Goal: Task Accomplishment & Management: Use online tool/utility

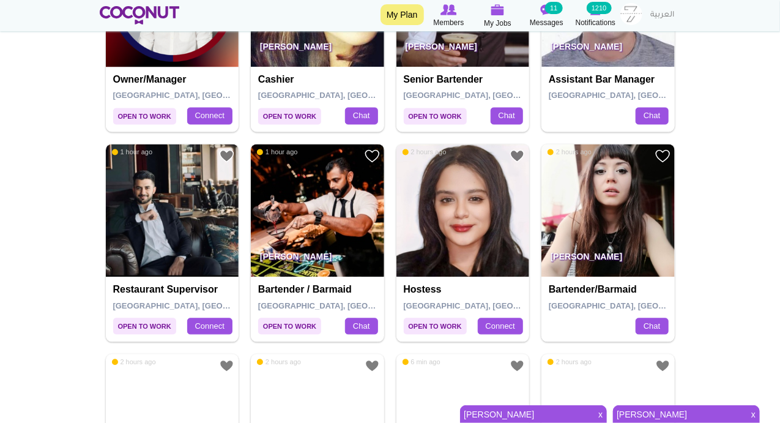
scroll to position [1000, 0]
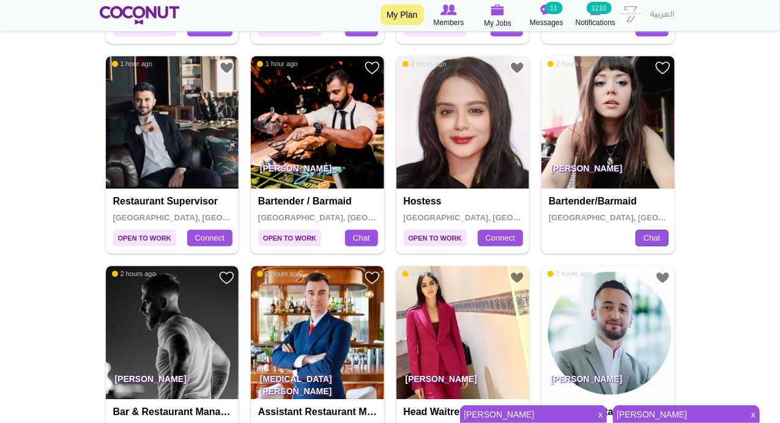
click at [651, 232] on link "Chat" at bounding box center [652, 238] width 32 height 17
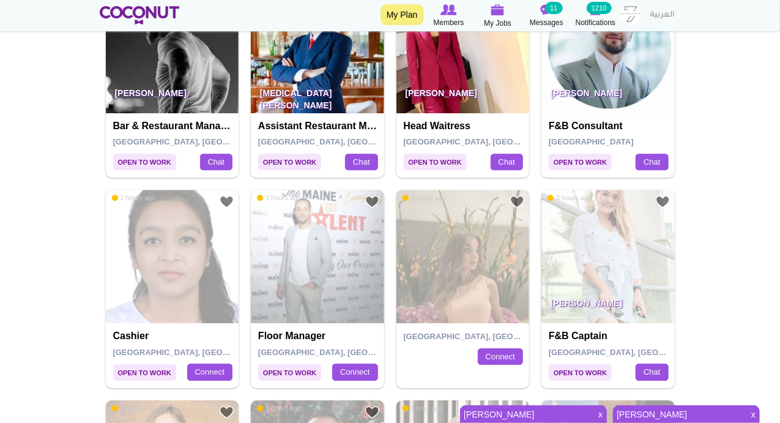
scroll to position [1142, 0]
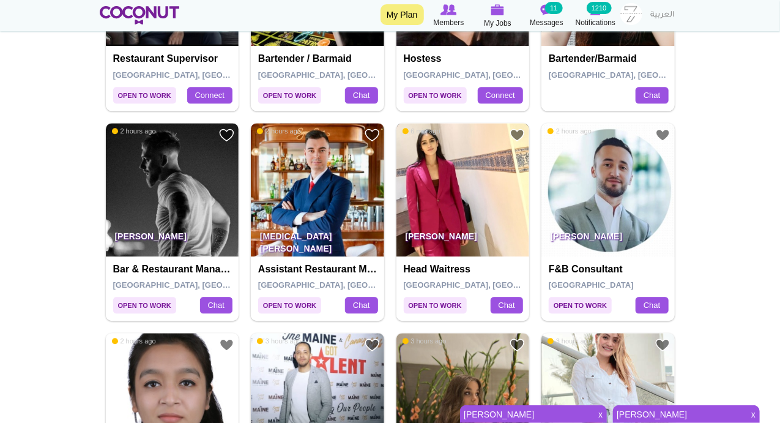
click at [448, 198] on img at bounding box center [463, 189] width 133 height 133
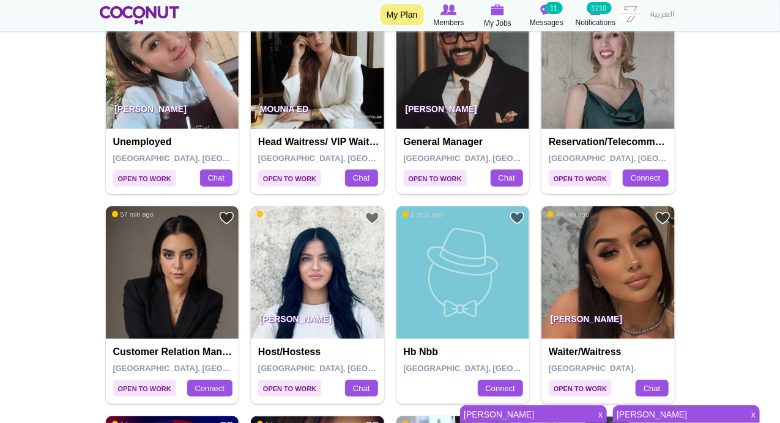
scroll to position [143, 0]
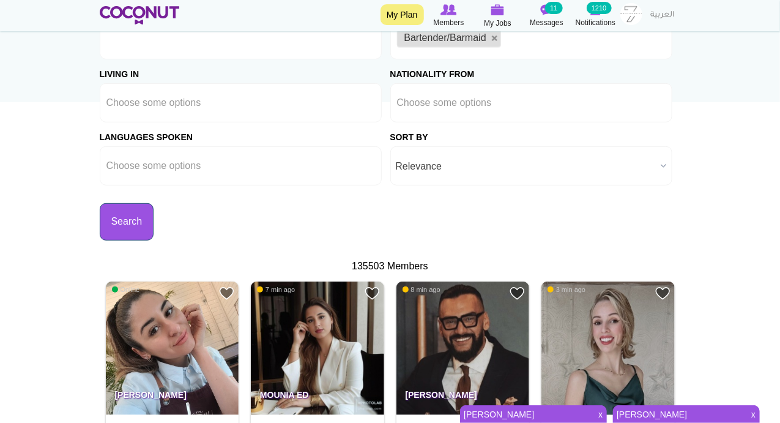
click at [117, 211] on button "Search" at bounding box center [127, 221] width 54 height 37
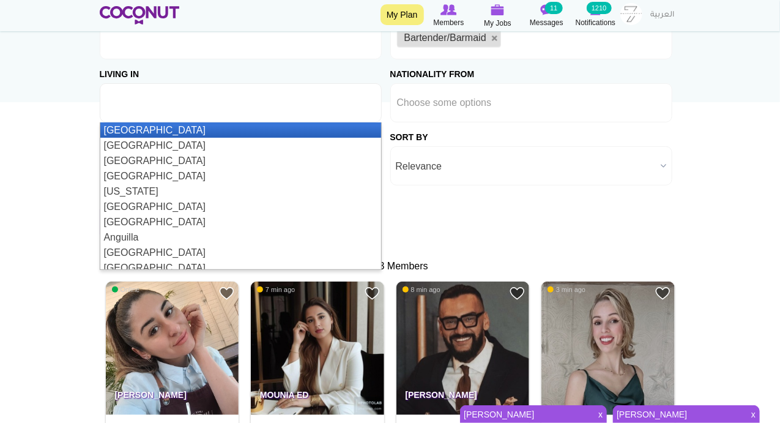
click at [140, 113] on li at bounding box center [162, 103] width 110 height 26
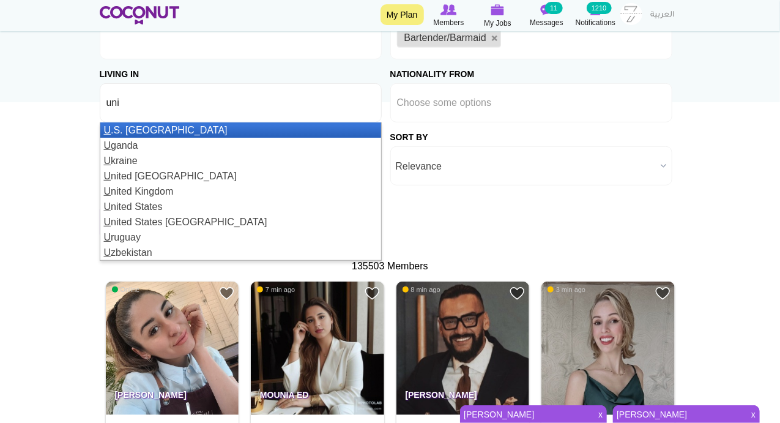
type input "uni"
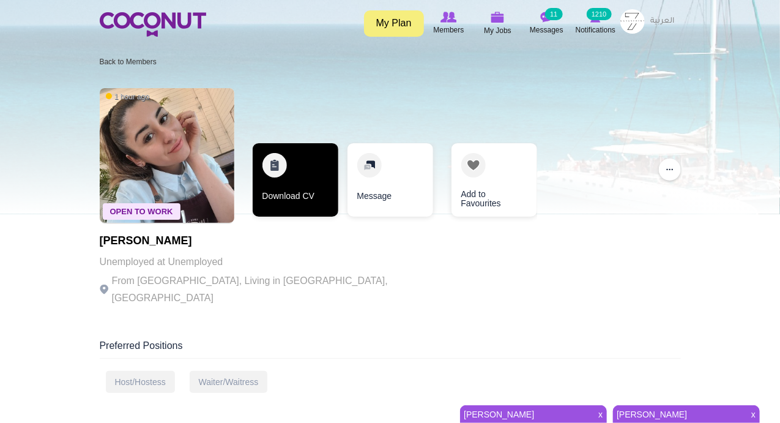
click at [277, 168] on link "Download CV" at bounding box center [296, 179] width 86 height 73
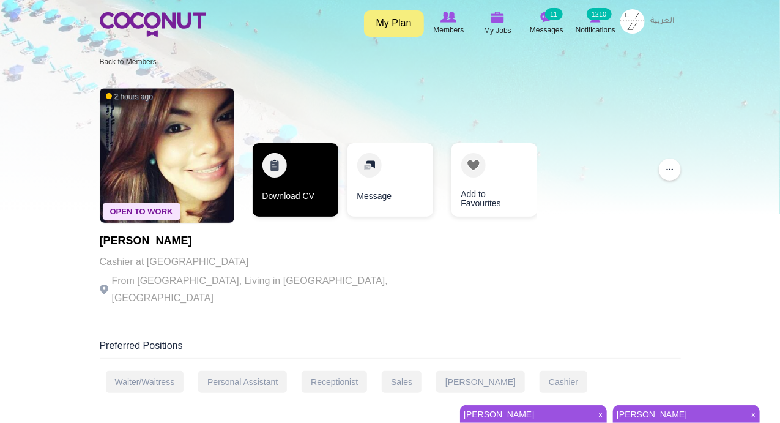
click at [282, 167] on link "Download CV" at bounding box center [296, 179] width 86 height 73
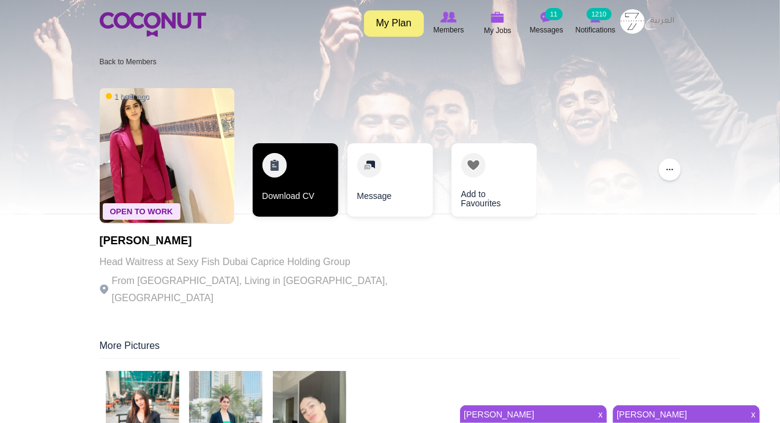
click at [275, 157] on link "Download CV" at bounding box center [296, 179] width 86 height 73
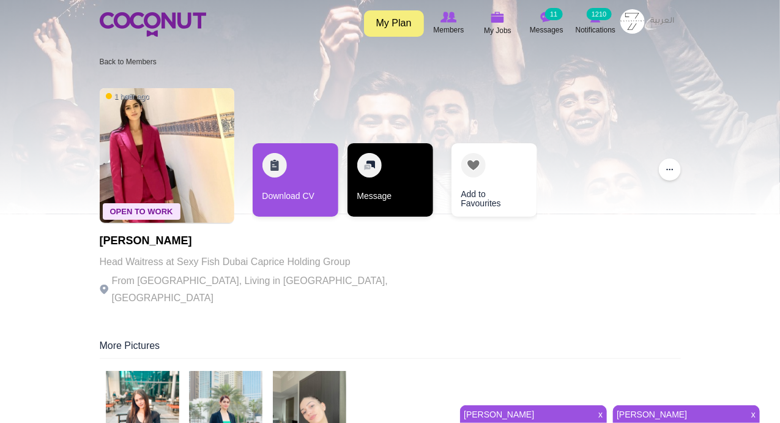
click at [370, 161] on link "Message" at bounding box center [391, 179] width 86 height 73
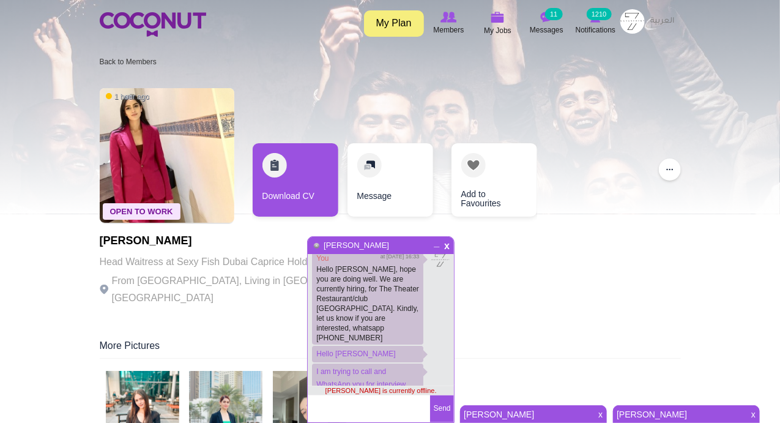
scroll to position [119, 0]
click at [351, 411] on textarea at bounding box center [369, 408] width 122 height 27
type textarea "Hello Amber"
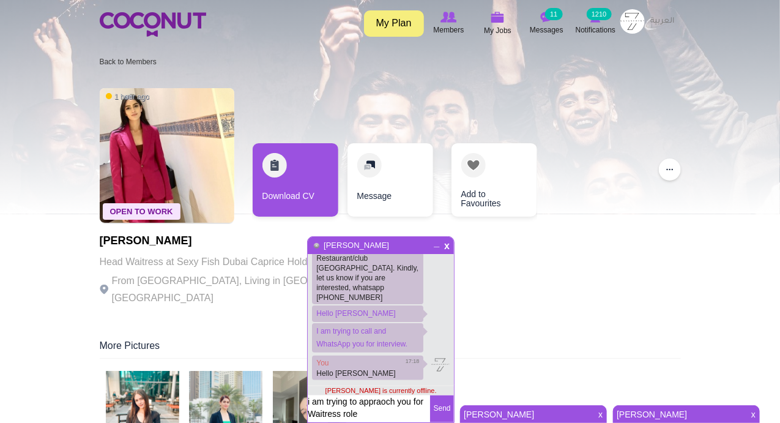
scroll to position [148, 0]
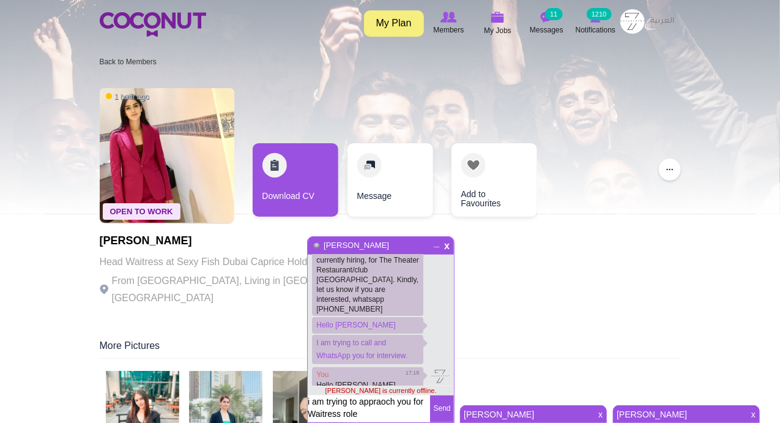
type textarea "i am trying to approach you for Waitress role"
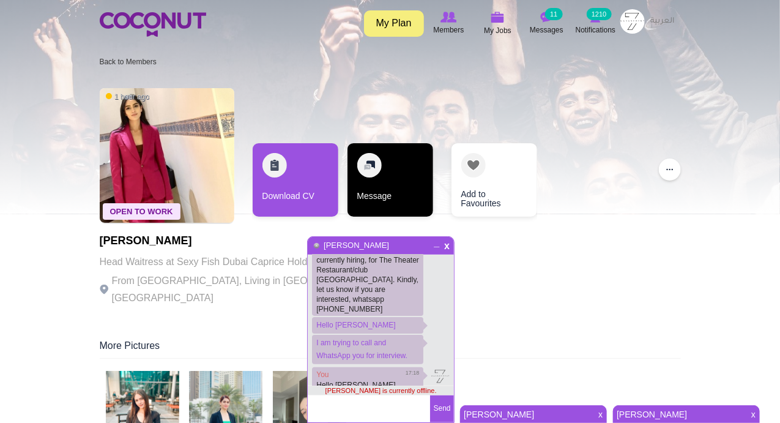
scroll to position [185, 0]
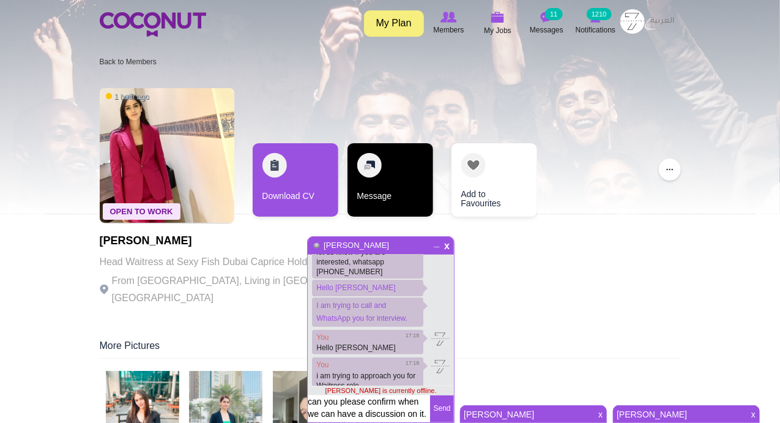
type textarea "can you please confirm when we can have a discussion on it."
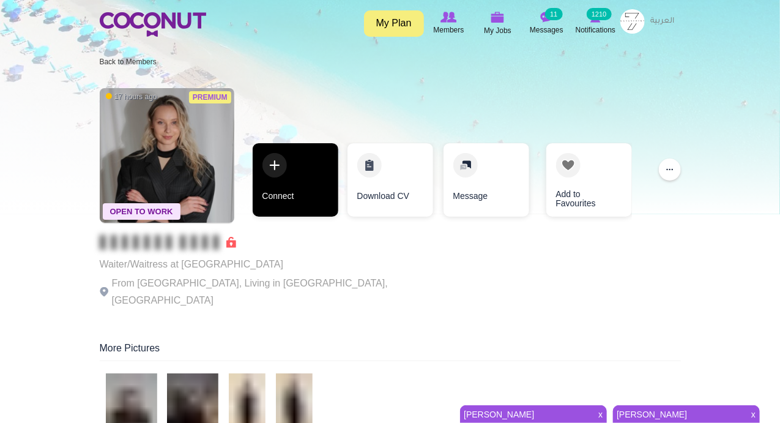
click at [282, 165] on link "Connect" at bounding box center [296, 179] width 86 height 73
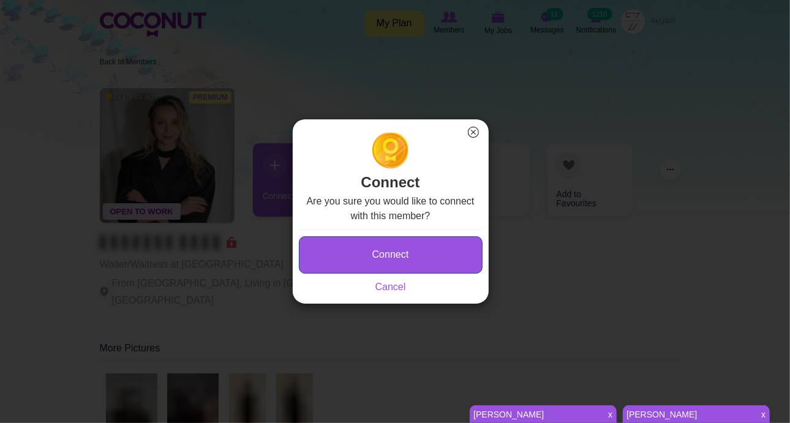
click at [372, 237] on button "Connect" at bounding box center [391, 254] width 184 height 37
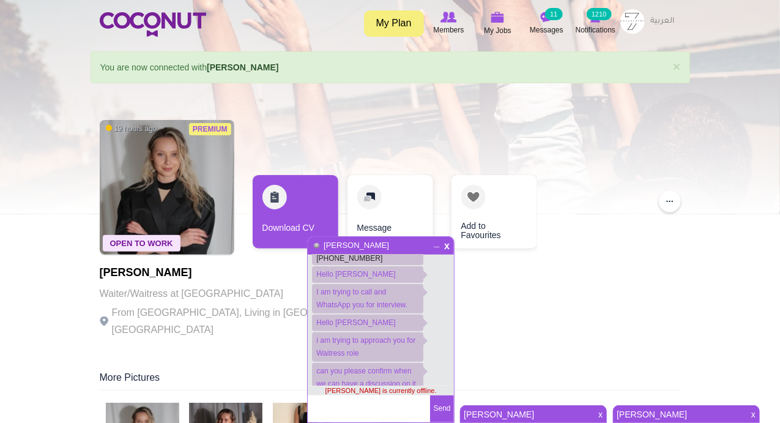
click at [449, 248] on span "x" at bounding box center [447, 244] width 10 height 9
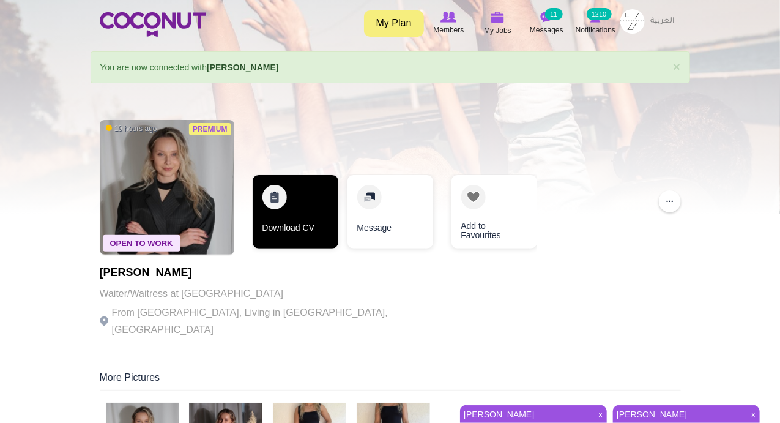
click at [273, 198] on link "Download CV" at bounding box center [296, 211] width 86 height 73
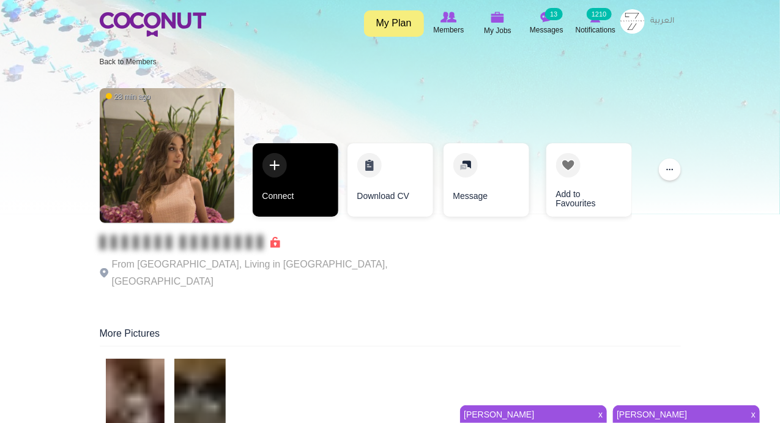
click at [277, 167] on link "Connect" at bounding box center [296, 179] width 86 height 73
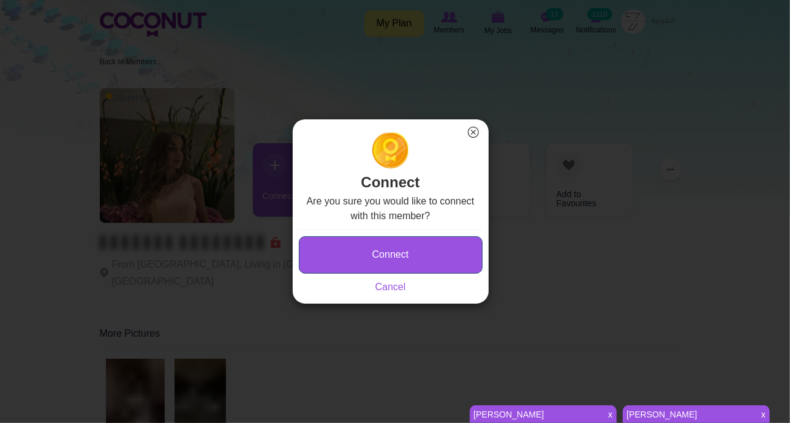
click at [368, 247] on button "Connect" at bounding box center [391, 254] width 184 height 37
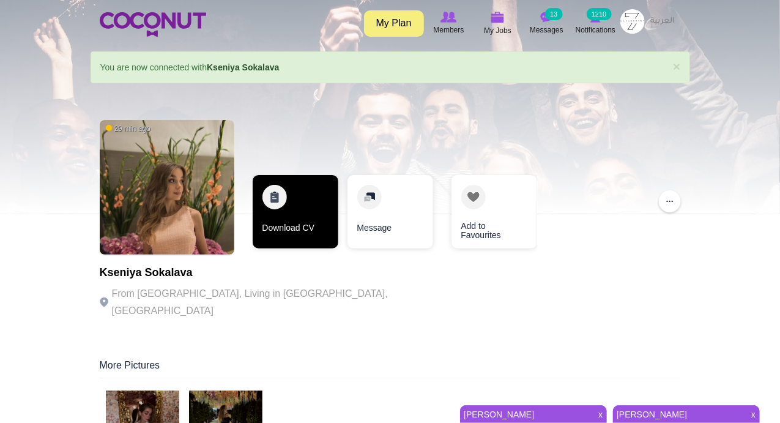
click at [274, 189] on link "Download CV" at bounding box center [296, 211] width 86 height 73
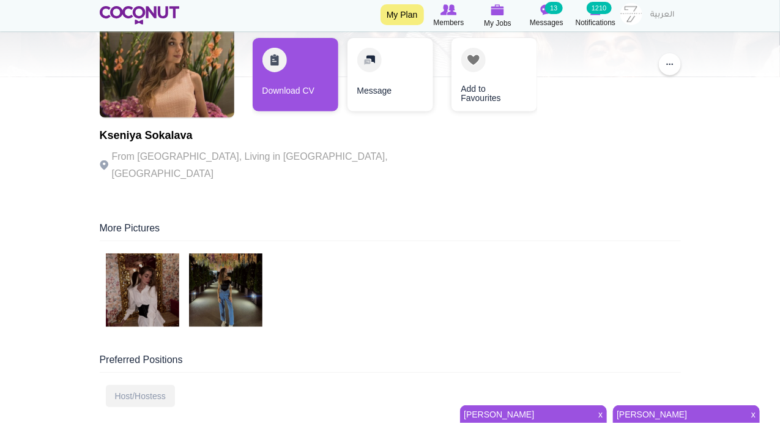
scroll to position [143, 0]
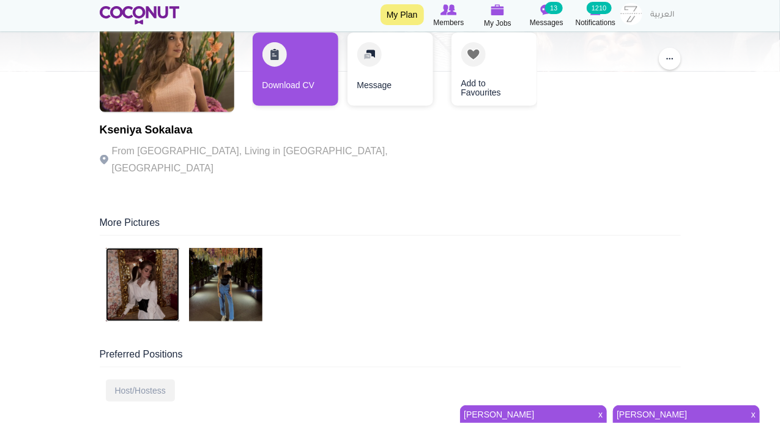
click at [152, 264] on img at bounding box center [142, 284] width 73 height 73
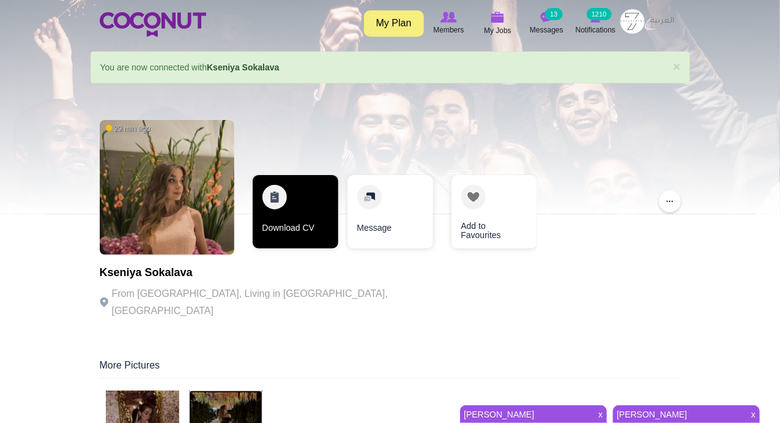
click at [278, 200] on link "Download CV" at bounding box center [296, 211] width 86 height 73
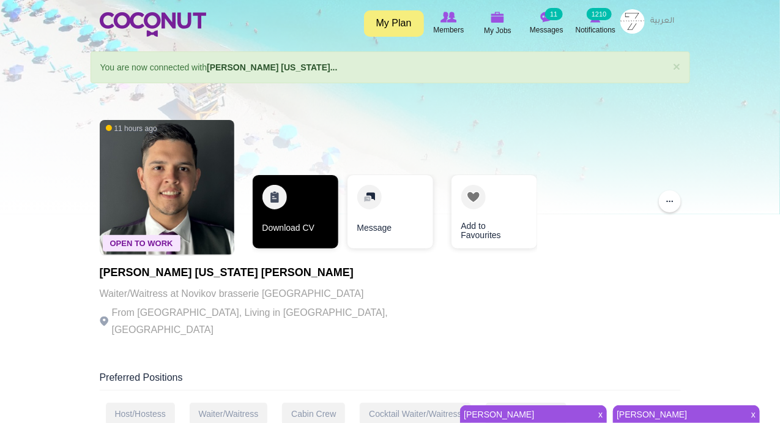
click at [273, 203] on link "Download CV" at bounding box center [296, 211] width 86 height 73
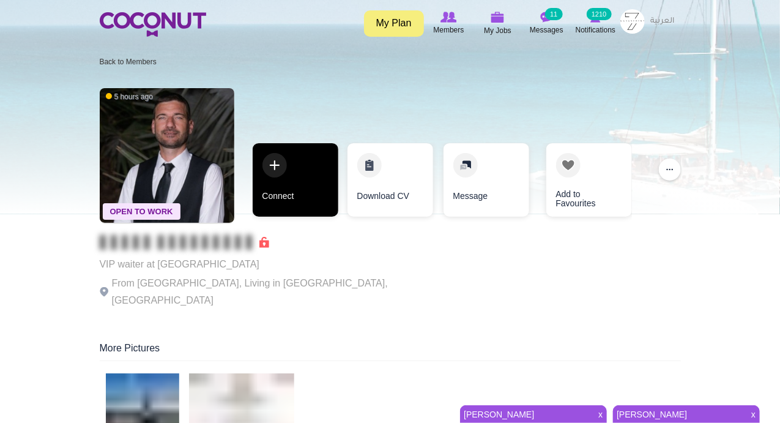
click at [275, 170] on link "Connect" at bounding box center [296, 179] width 86 height 73
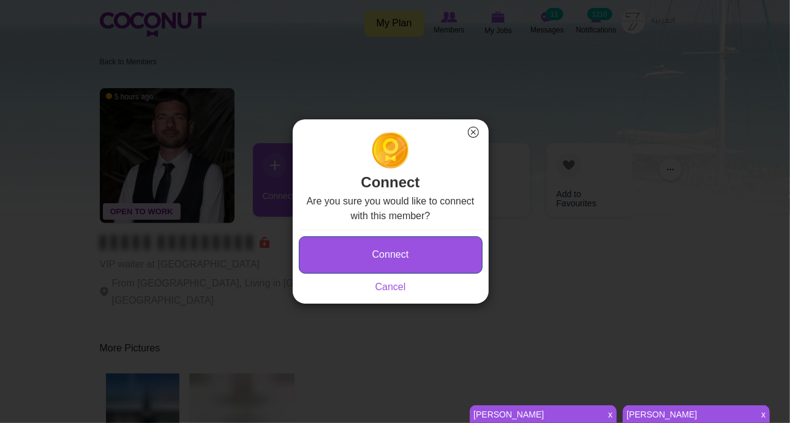
click at [329, 242] on button "Connect" at bounding box center [391, 254] width 184 height 37
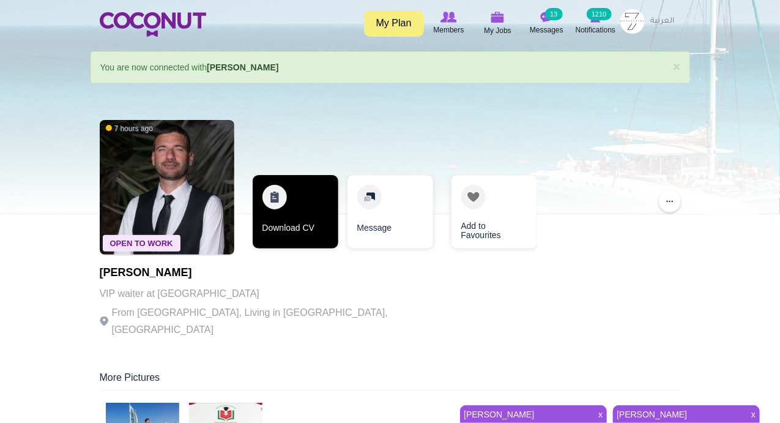
click at [275, 189] on link "Download CV" at bounding box center [296, 211] width 86 height 73
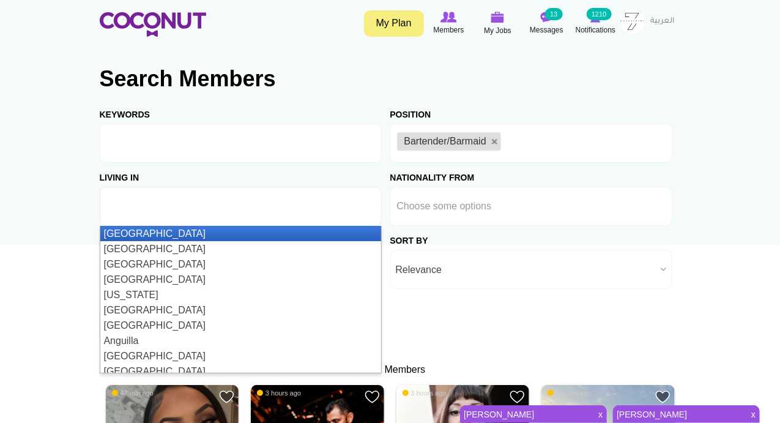
click at [155, 211] on input "text" at bounding box center [162, 206] width 110 height 11
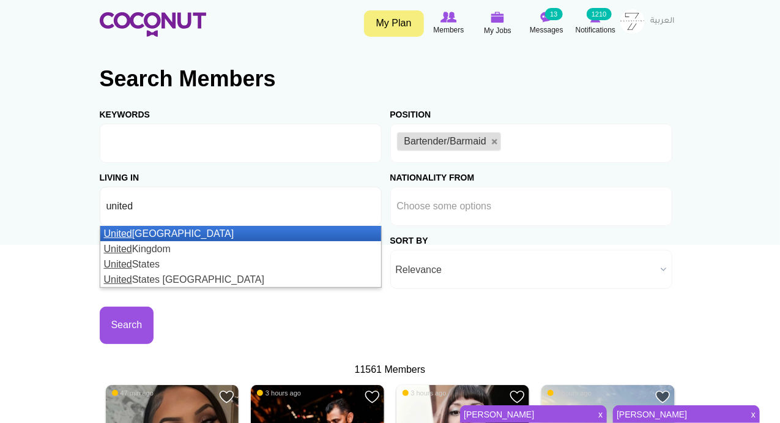
type input "united"
click at [153, 236] on li "United Arab Emirates" at bounding box center [240, 233] width 281 height 15
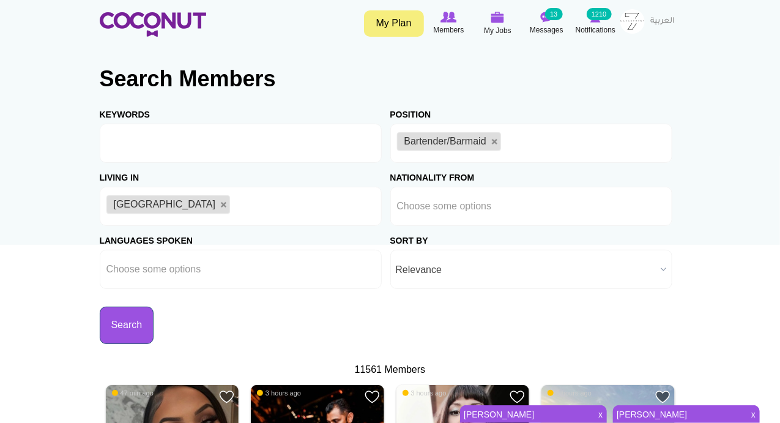
click at [129, 321] on button "Search" at bounding box center [127, 325] width 54 height 37
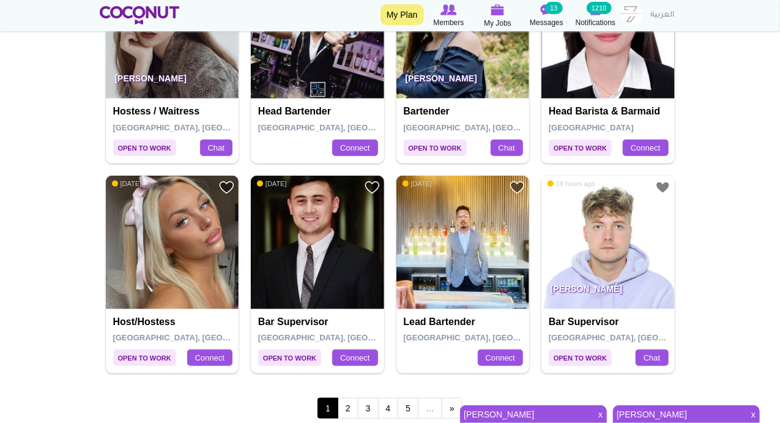
scroll to position [2143, 0]
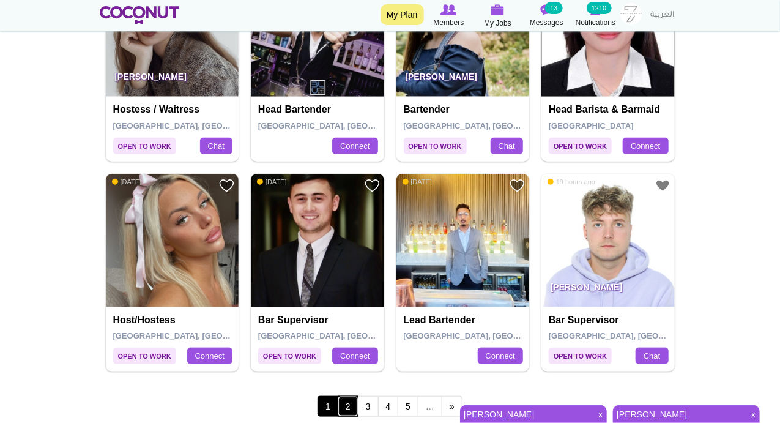
click at [353, 400] on link "2" at bounding box center [348, 406] width 21 height 21
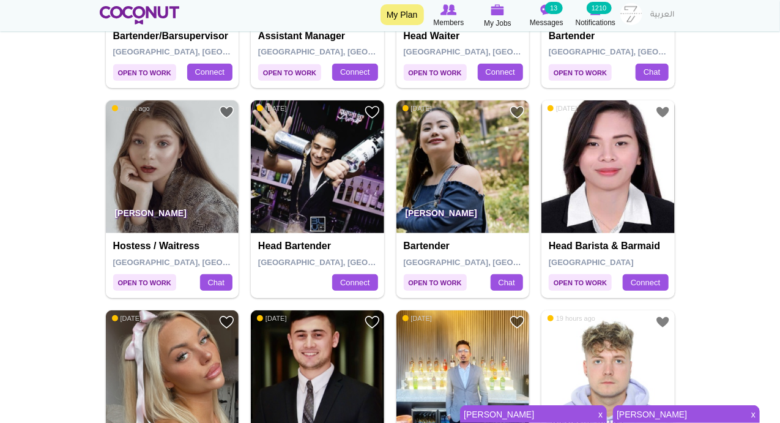
scroll to position [1999, 0]
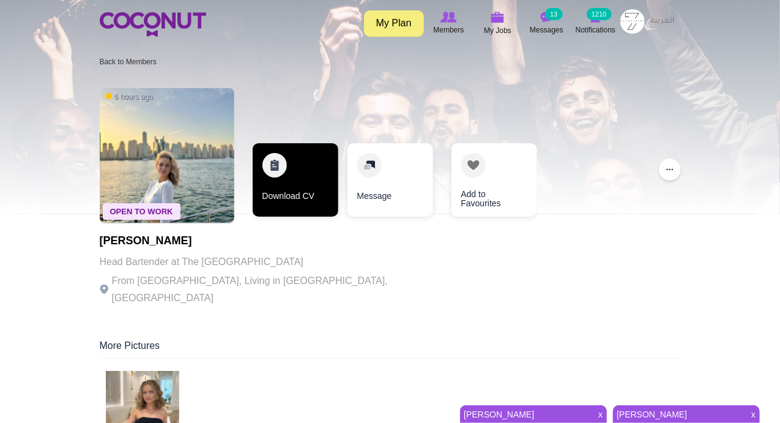
click at [264, 165] on link "Download CV" at bounding box center [296, 179] width 86 height 73
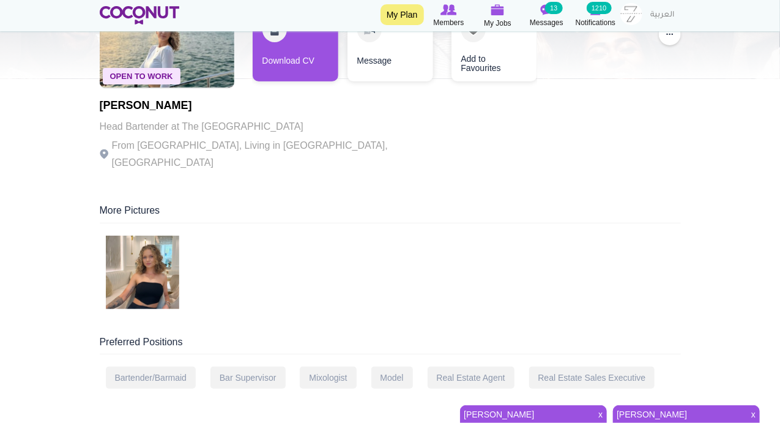
scroll to position [143, 0]
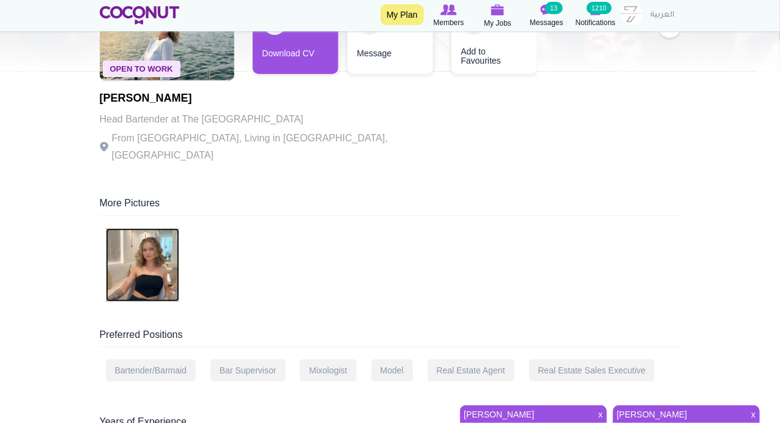
click at [143, 262] on img at bounding box center [142, 264] width 73 height 73
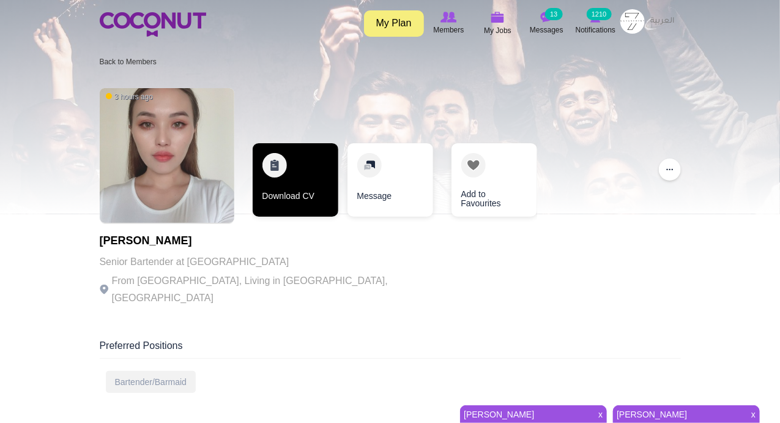
click at [268, 166] on link "Download CV" at bounding box center [296, 179] width 86 height 73
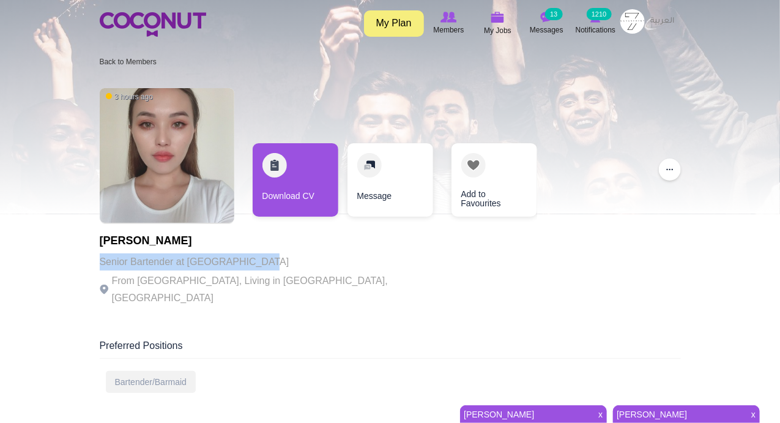
drag, startPoint x: 97, startPoint y: 253, endPoint x: 264, endPoint y: 268, distance: 168.4
click at [238, 296] on div "[PERSON_NAME] Senior Bartender at [GEOGRAPHIC_DATA] Hotels From [GEOGRAPHIC_DAT…" at bounding box center [268, 271] width 337 height 72
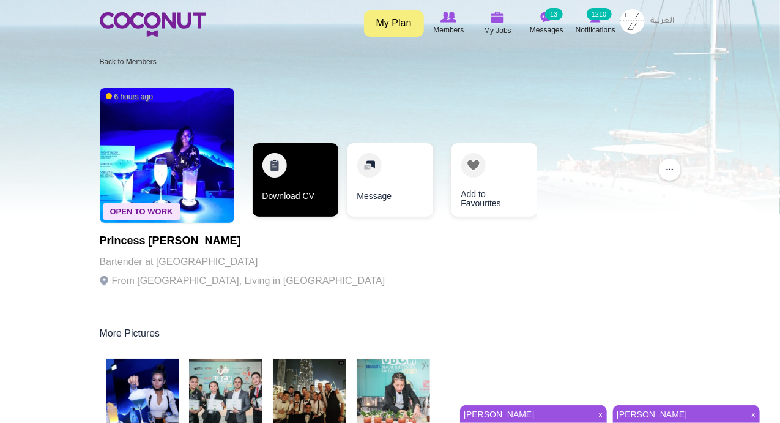
click at [274, 163] on link "Download CV" at bounding box center [296, 179] width 86 height 73
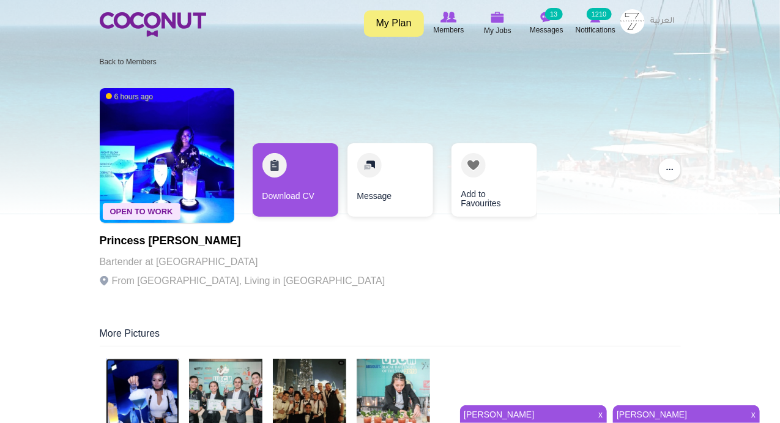
click at [146, 386] on img at bounding box center [142, 395] width 73 height 73
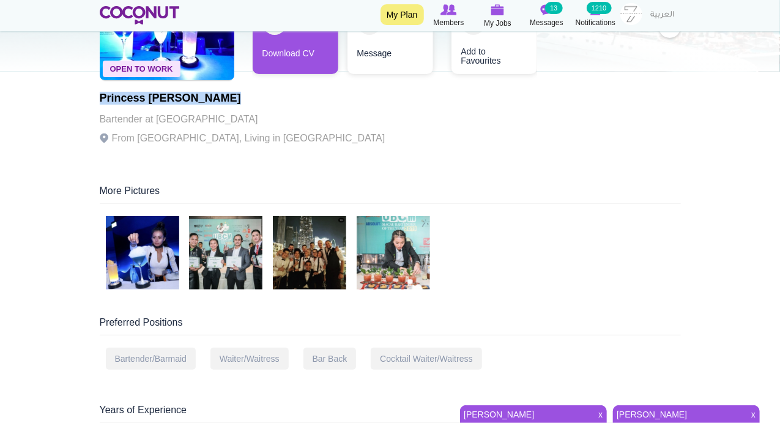
drag, startPoint x: 100, startPoint y: 98, endPoint x: 243, endPoint y: 97, distance: 142.6
click at [243, 97] on h1 "Princess [PERSON_NAME]" at bounding box center [243, 98] width 286 height 12
copy h1 "Princess [PERSON_NAME]"
click at [349, 129] on div "Open To Work 6 hours ago Princess Eulaine Bucao Bartender at GAL From Philippin…" at bounding box center [391, 49] width 582 height 220
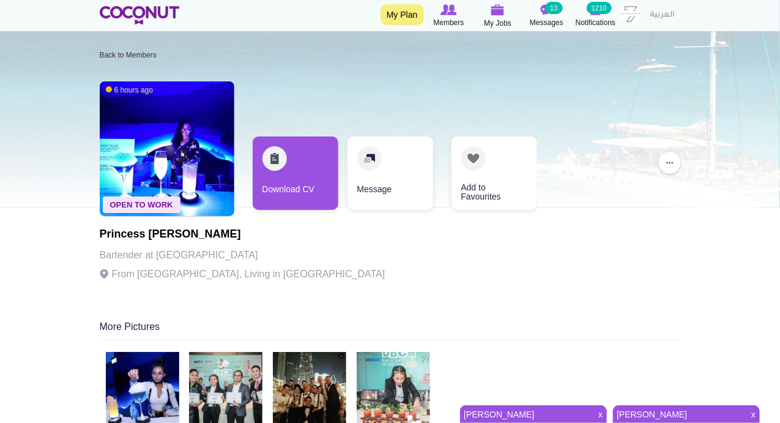
scroll to position [0, 0]
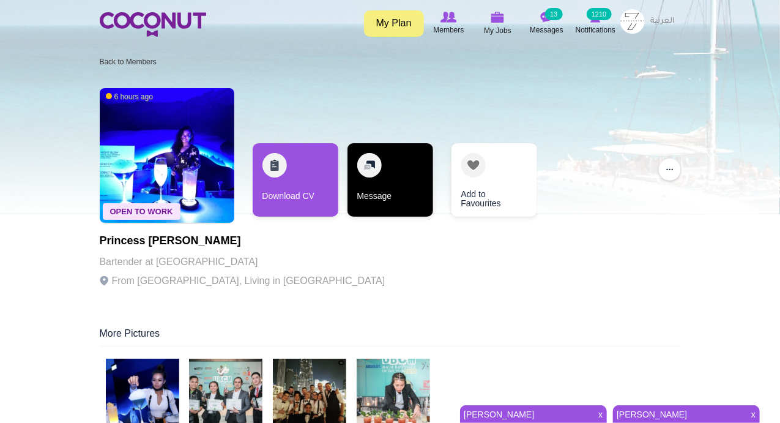
click at [366, 165] on link "Message" at bounding box center [391, 179] width 86 height 73
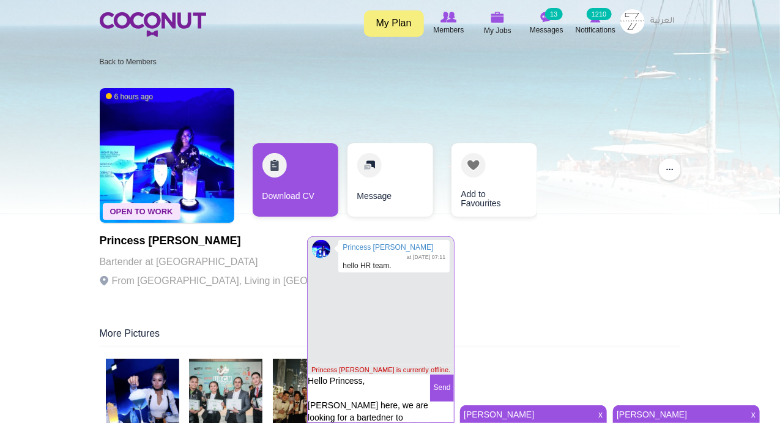
drag, startPoint x: 326, startPoint y: 414, endPoint x: 316, endPoint y: 312, distance: 103.3
click at [316, 296] on div "Princess Eulaine Bucao at 7/11/2022 07:11 hello HR team." at bounding box center [381, 299] width 146 height 131
click at [339, 413] on textarea "Hello Princess, Mariam here, we are looking for a bartedner to" at bounding box center [369, 402] width 122 height 54
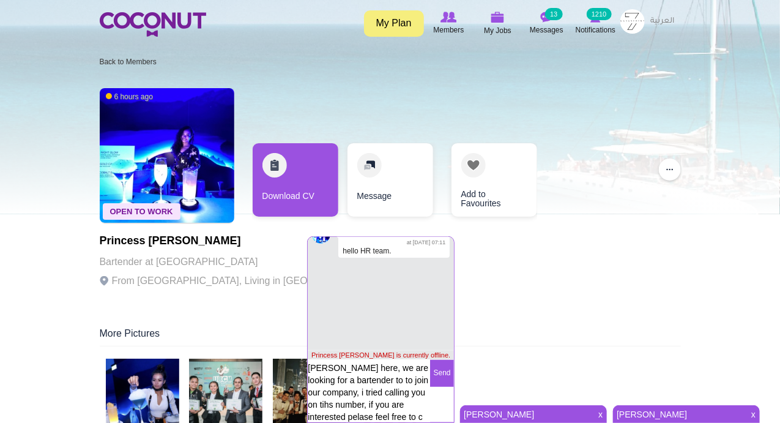
scroll to position [34, 0]
click at [323, 394] on textarea "Hello Princess, Mariam here, we are looking for a bartender to to join our comp…" at bounding box center [369, 391] width 122 height 62
drag, startPoint x: 362, startPoint y: 409, endPoint x: 350, endPoint y: 403, distance: 12.9
click at [345, 400] on textarea "Hello Princess, Mariam here, we are looking for a bartender to to join our comp…" at bounding box center [369, 391] width 122 height 62
click at [355, 406] on textarea "Hello Princess, Mariam here, we are looking for a bartender to to join our comp…" at bounding box center [369, 391] width 122 height 62
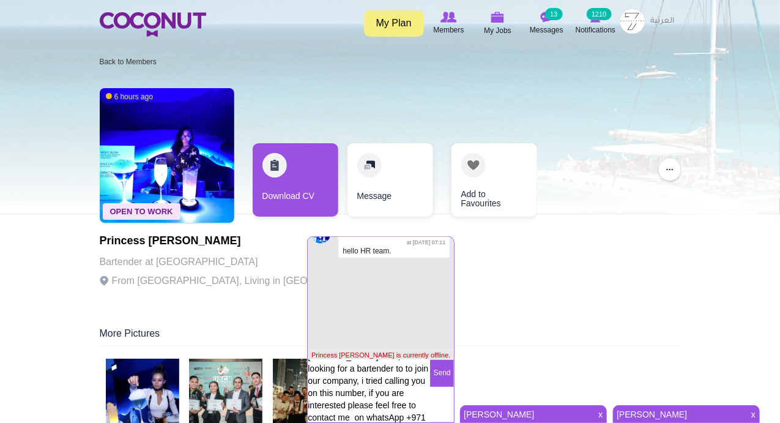
scroll to position [47, 0]
type textarea "Hello Princess, [PERSON_NAME] here, we are looking for a bartender to to join o…"
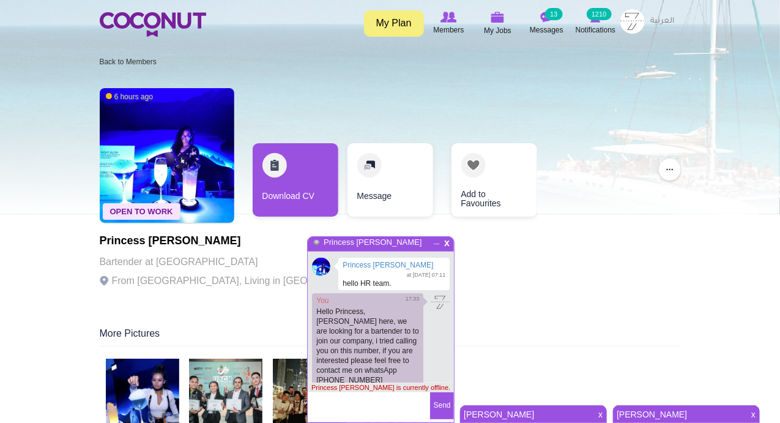
scroll to position [3, 0]
click at [432, 243] on span "_" at bounding box center [437, 239] width 10 height 7
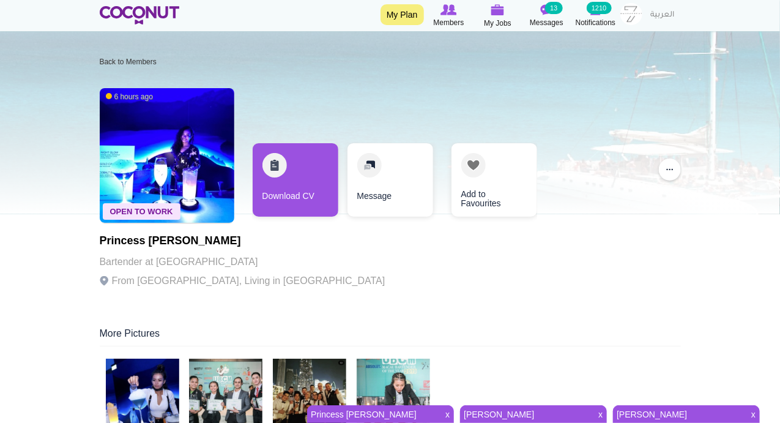
scroll to position [143, 0]
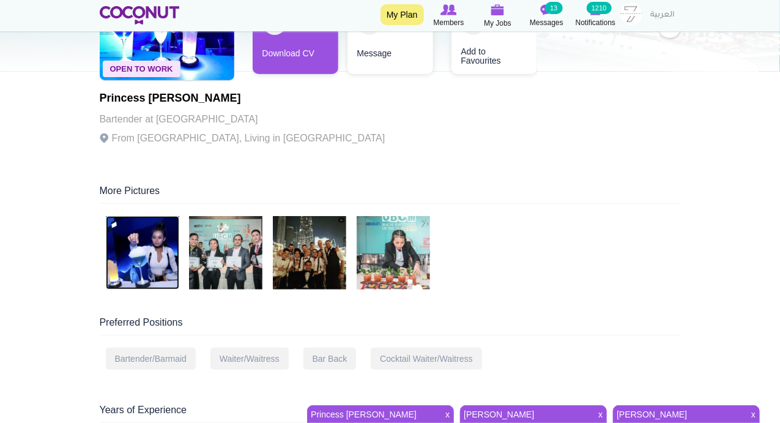
click at [155, 242] on img at bounding box center [142, 252] width 73 height 73
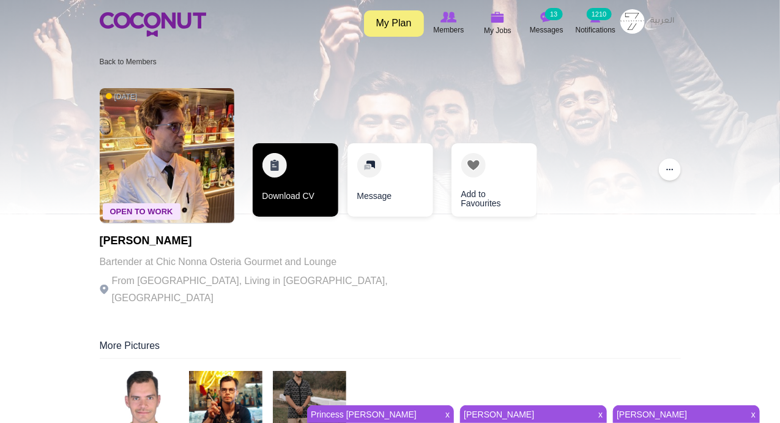
click at [274, 163] on link "Download CV" at bounding box center [296, 179] width 86 height 73
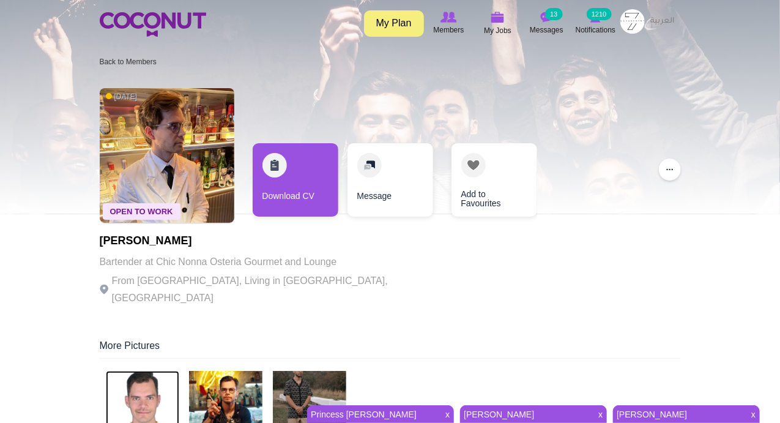
click at [155, 386] on img at bounding box center [142, 407] width 73 height 73
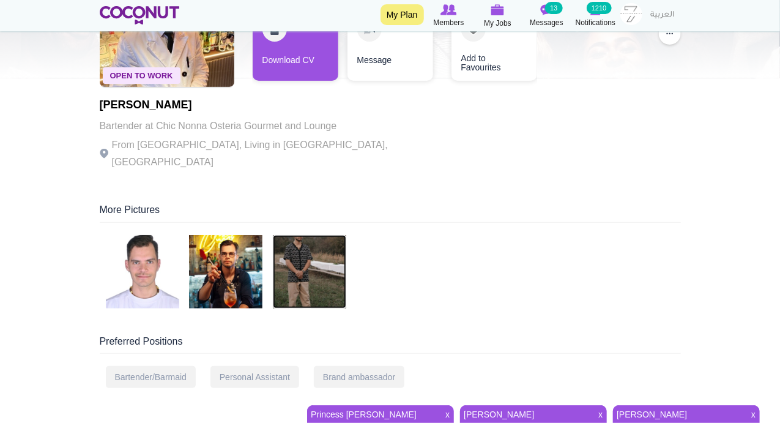
scroll to position [143, 0]
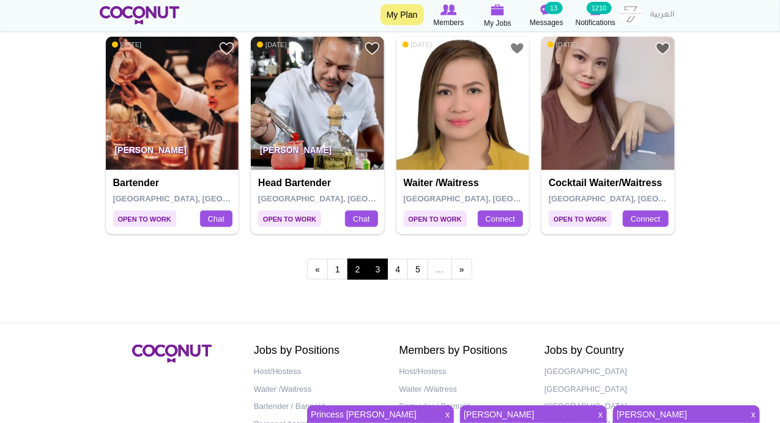
scroll to position [2285, 0]
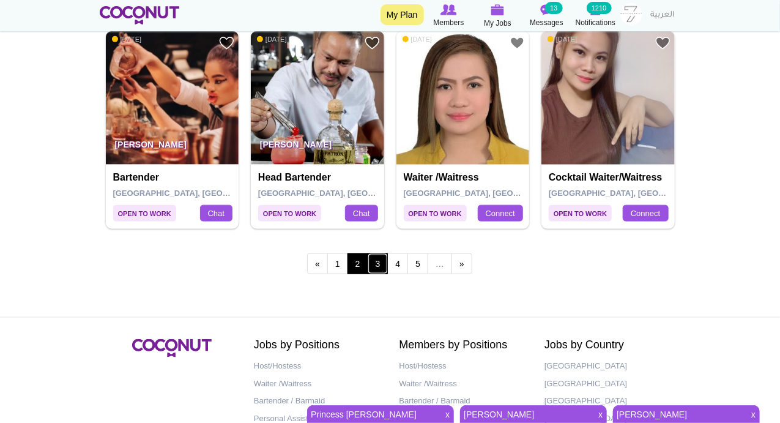
click at [384, 262] on link "3" at bounding box center [378, 263] width 21 height 21
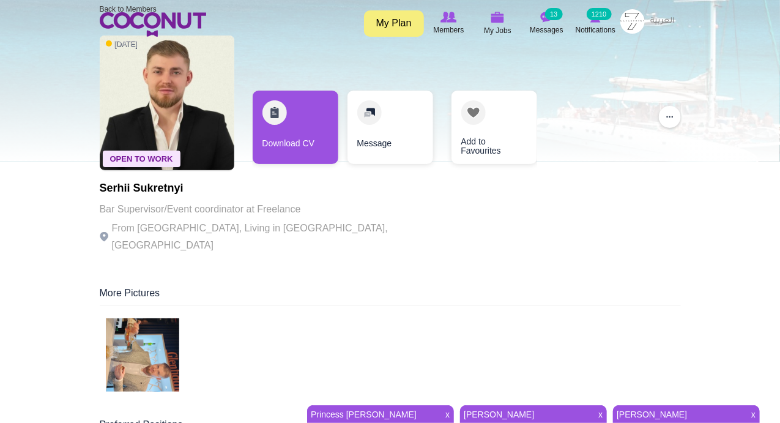
scroll to position [143, 0]
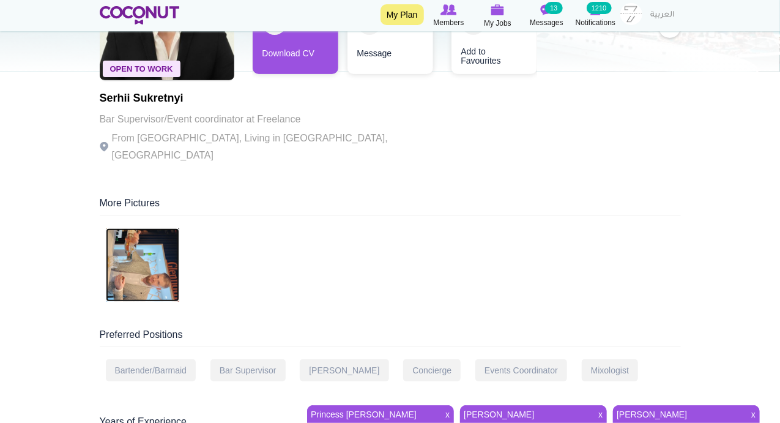
click at [143, 250] on img at bounding box center [142, 264] width 73 height 73
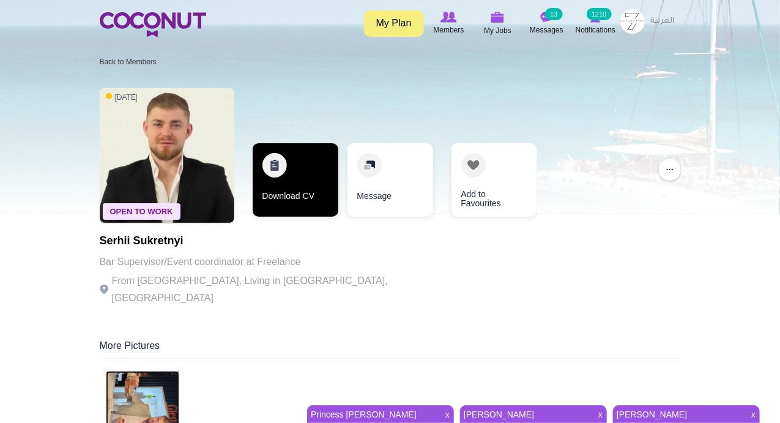
click at [272, 167] on link "Download CV" at bounding box center [296, 179] width 86 height 73
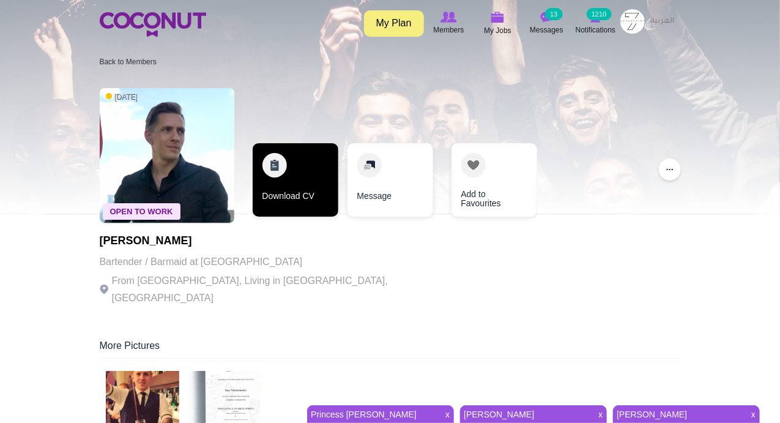
click at [277, 164] on link "Download CV" at bounding box center [296, 179] width 86 height 73
click at [272, 162] on link "Download CV" at bounding box center [296, 179] width 86 height 73
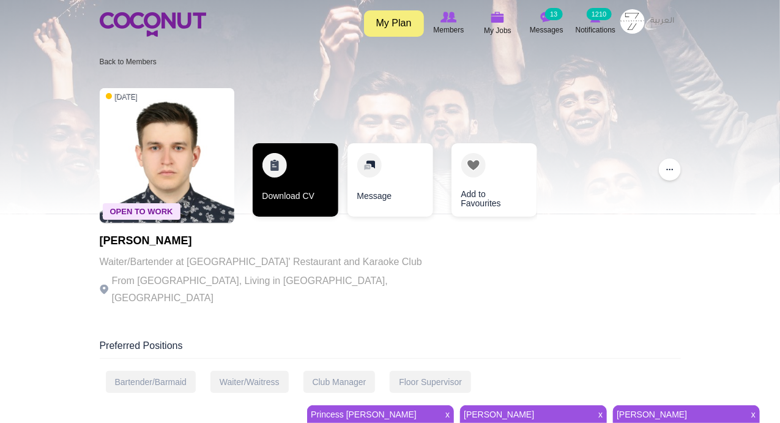
click at [265, 163] on link "Download CV" at bounding box center [296, 179] width 86 height 73
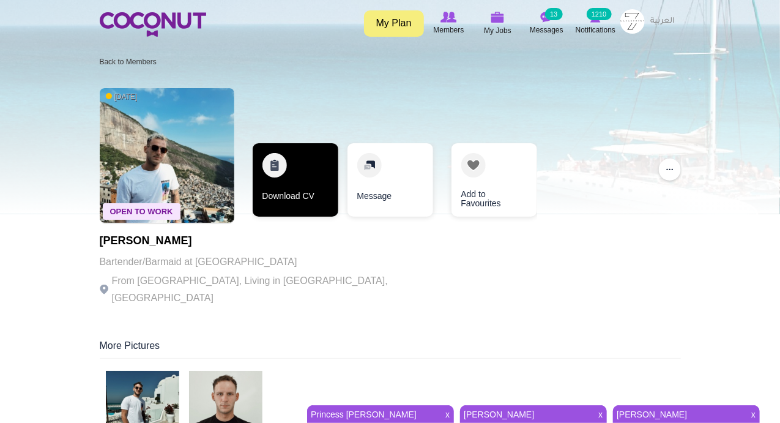
click at [269, 172] on link "Download CV" at bounding box center [296, 179] width 86 height 73
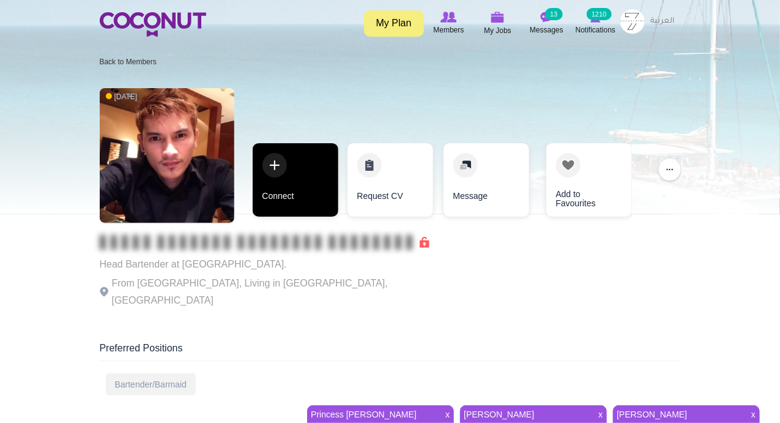
click at [279, 173] on link "Connect" at bounding box center [296, 179] width 86 height 73
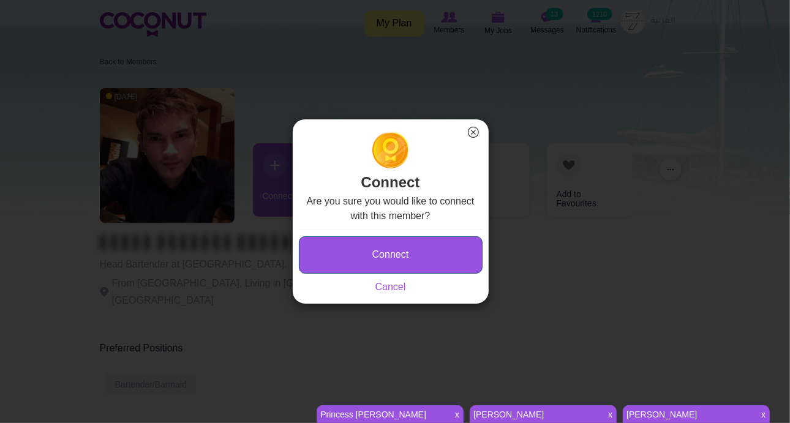
click at [345, 251] on button "Connect" at bounding box center [391, 254] width 184 height 37
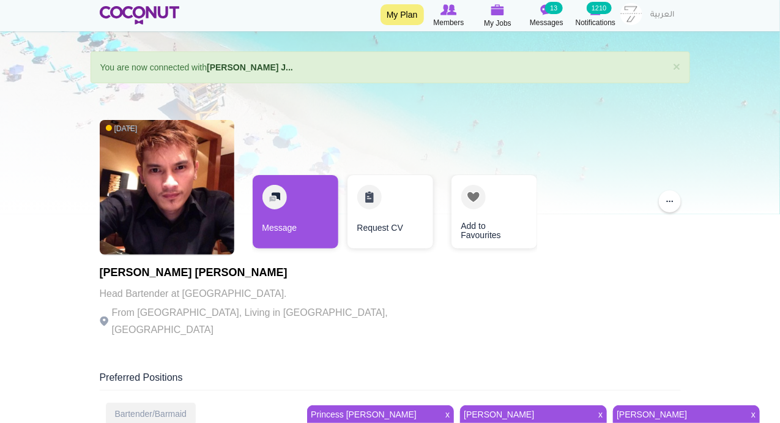
scroll to position [143, 0]
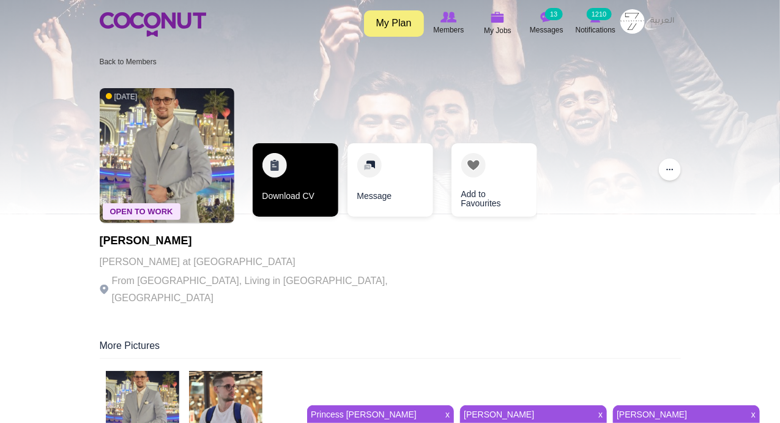
click at [279, 175] on link "Download CV" at bounding box center [296, 179] width 86 height 73
